Goal: Information Seeking & Learning: Understand process/instructions

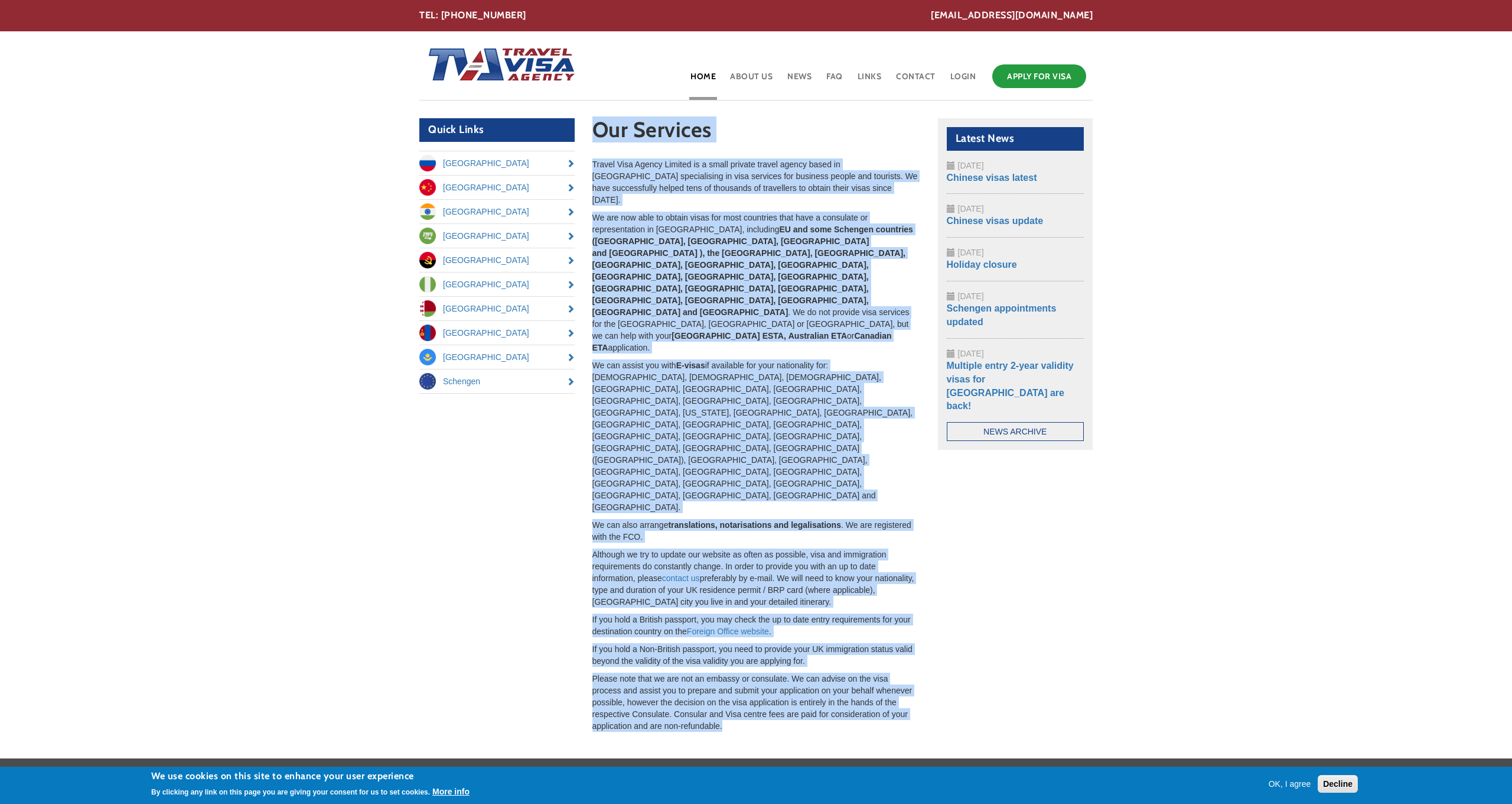
drag, startPoint x: 750, startPoint y: 558, endPoint x: 593, endPoint y: 135, distance: 451.2
click at [593, 135] on section "Our Services Travel Visa Agency Limited is a small private travel agency based …" at bounding box center [756, 425] width 345 height 614
click at [593, 135] on h1 "Our Services" at bounding box center [756, 133] width 328 height 29
drag, startPoint x: 593, startPoint y: 128, endPoint x: 742, endPoint y: 565, distance: 461.7
click at [742, 565] on section "Our Services Travel Visa Agency Limited is a small private travel agency based …" at bounding box center [756, 425] width 345 height 614
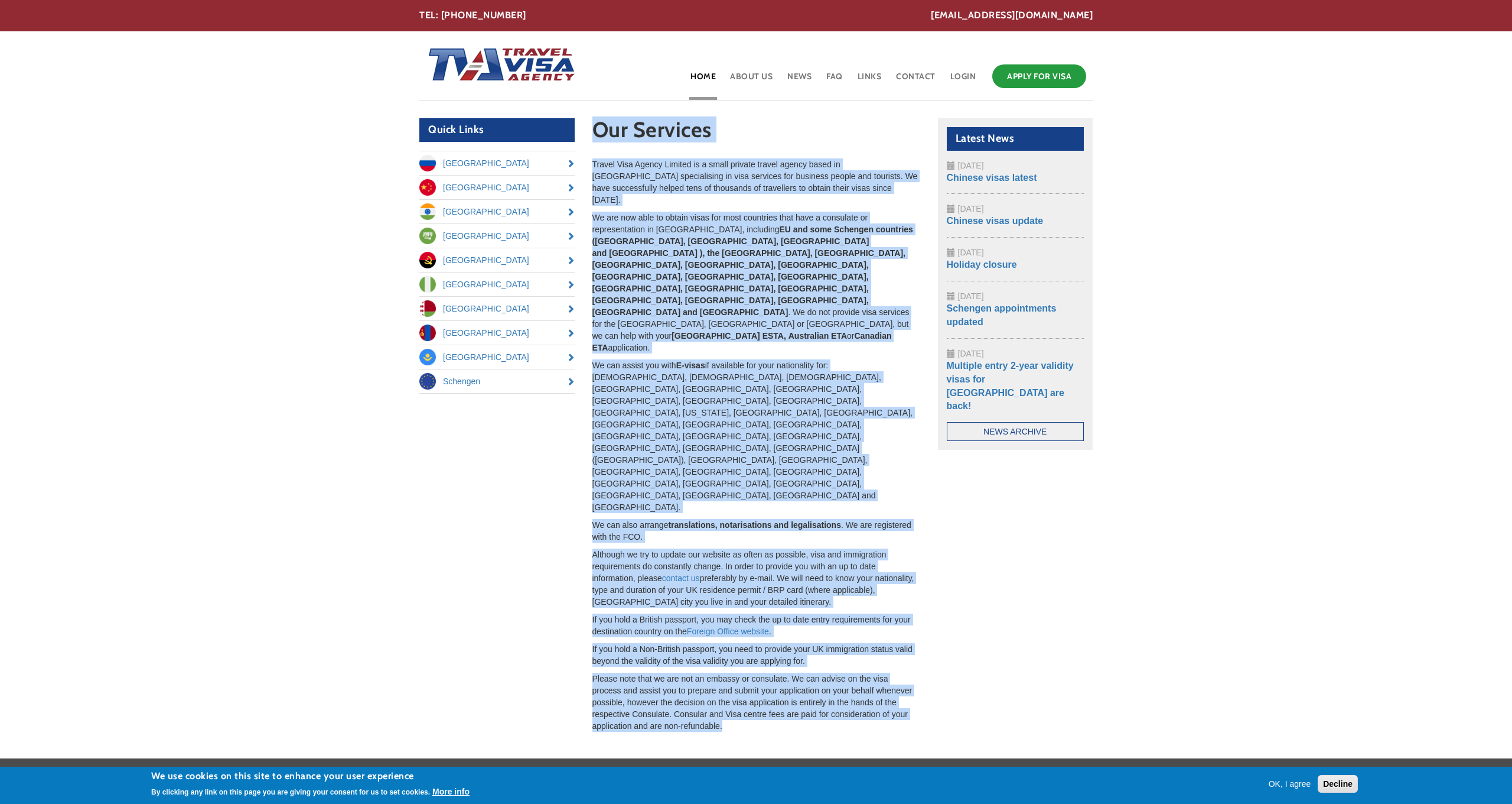
click at [742, 673] on p "Please note that we are not an embassy or consulate. We can advise on the visa …" at bounding box center [756, 702] width 328 height 59
drag, startPoint x: 730, startPoint y: 561, endPoint x: 598, endPoint y: 131, distance: 449.8
click at [598, 131] on section "Our Services Travel Visa Agency Limited is a small private travel agency based …" at bounding box center [756, 425] width 345 height 614
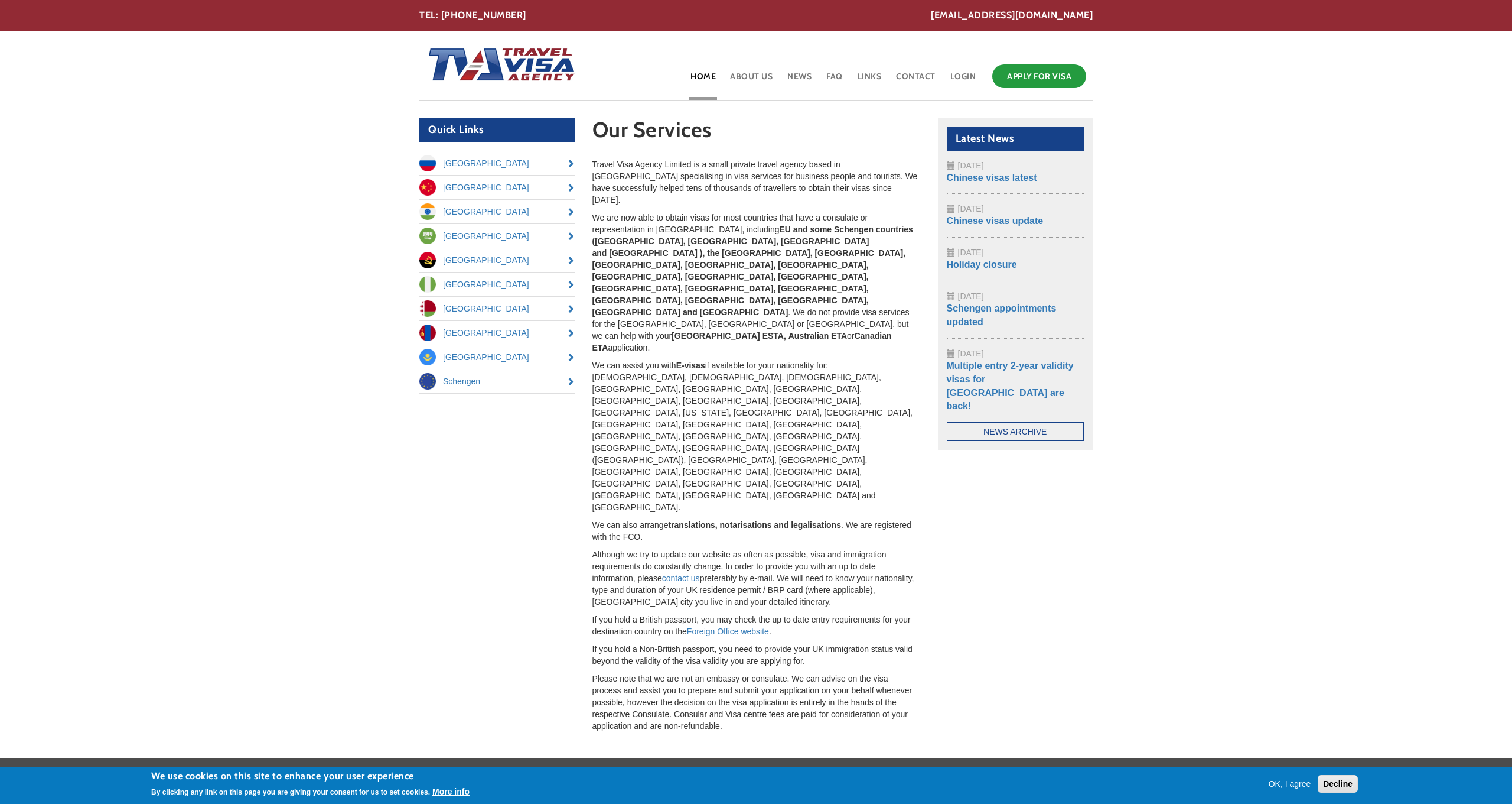
click at [1257, 222] on body "Skip to main content [EMAIL_ADDRESS][DOMAIN_NAME] TEL: [PHONE_NUMBER] Toggle na…" at bounding box center [756, 441] width 1512 height 883
click at [745, 382] on div "Travel Visa Agency Limited is a small private travel agency based in [GEOGRAPHI…" at bounding box center [756, 445] width 328 height 573
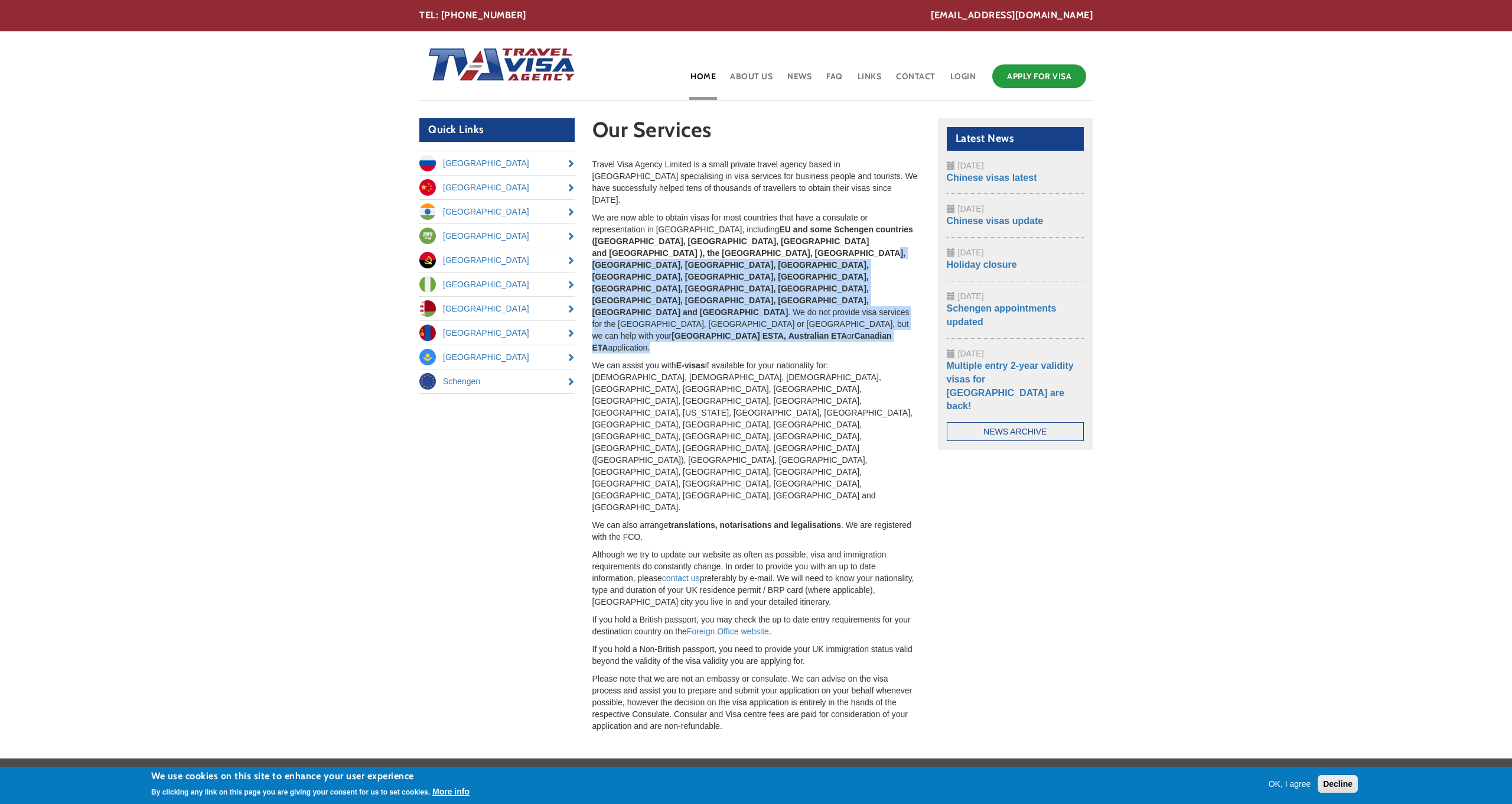
drag, startPoint x: 745, startPoint y: 243, endPoint x: 804, endPoint y: 272, distance: 65.7
click at [804, 272] on p "We are now able to obtain visas for most countries that have a consulate or rep…" at bounding box center [756, 282] width 328 height 142
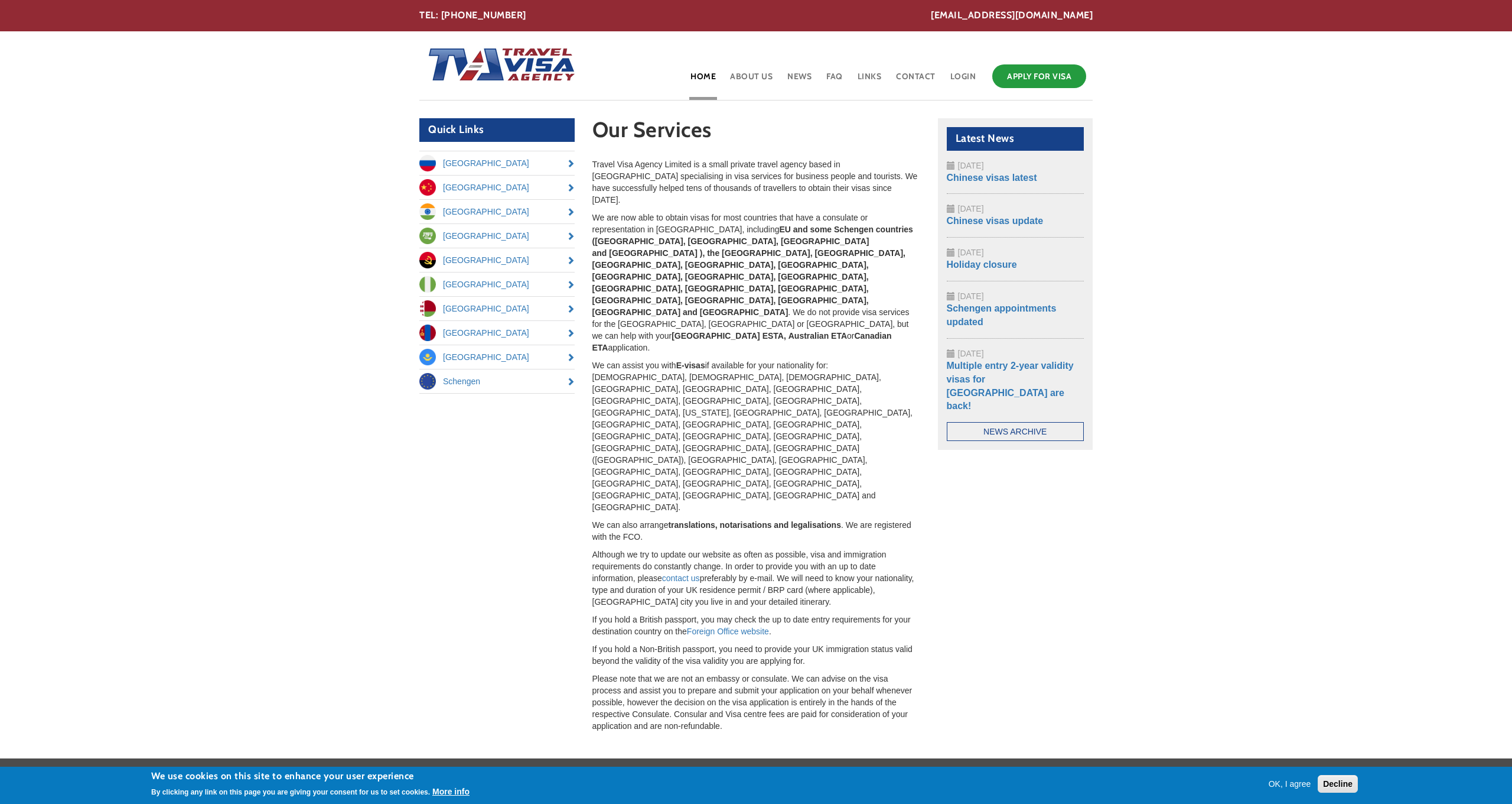
click at [608, 359] on p "We can assist you with E-visas if available for your nationality for: [DEMOGRAP…" at bounding box center [756, 436] width 328 height 154
